Goal: Book appointment/travel/reservation

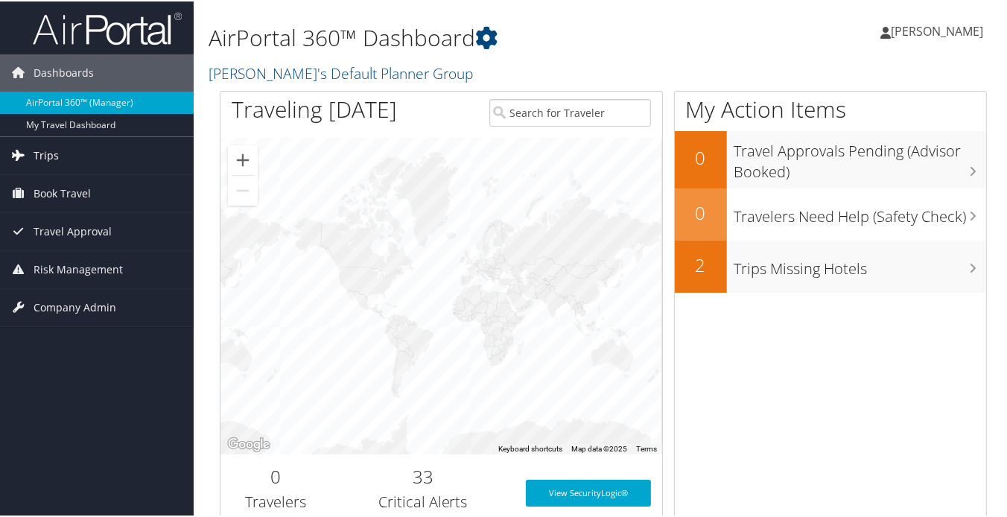
click at [42, 152] on span "Trips" at bounding box center [46, 154] width 25 height 37
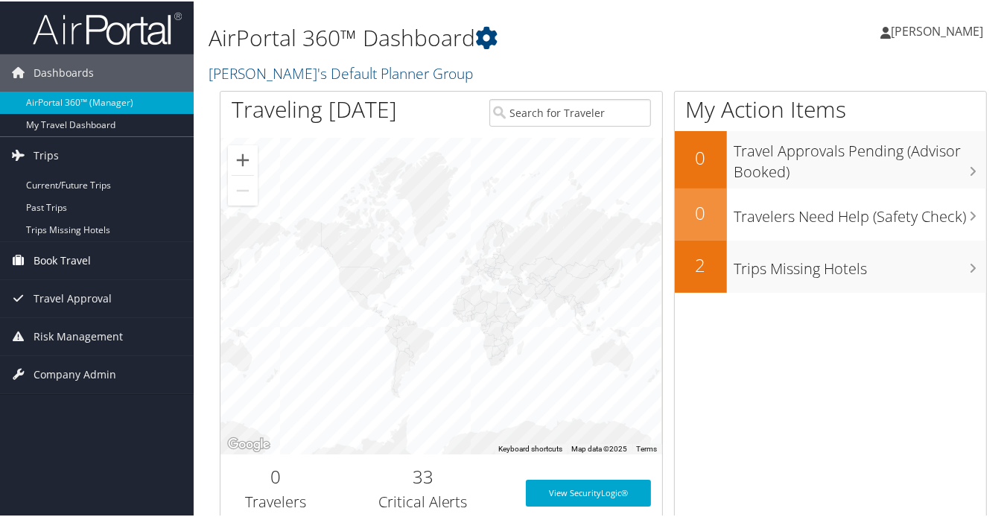
click at [61, 260] on span "Book Travel" at bounding box center [62, 258] width 57 height 37
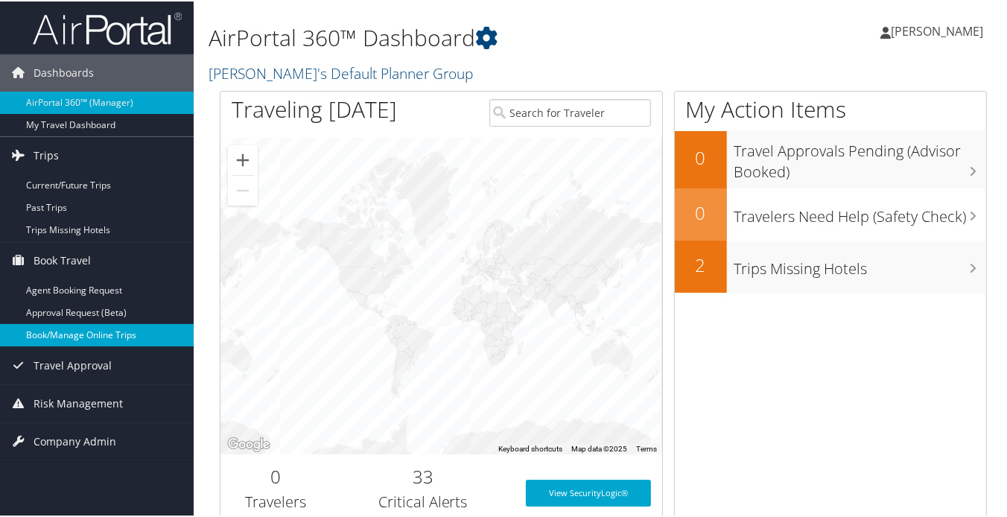
click at [84, 332] on link "Book/Manage Online Trips" at bounding box center [97, 333] width 194 height 22
